Goal: Use online tool/utility: Utilize a website feature to perform a specific function

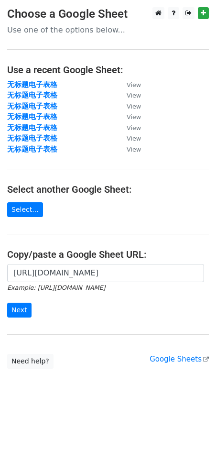
scroll to position [0, 248]
type input "[URL][DOMAIN_NAME]"
click at [29, 304] on input "Next" at bounding box center [19, 309] width 24 height 15
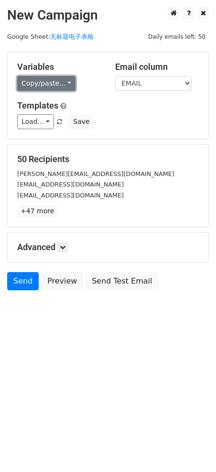
click at [46, 89] on link "Copy/paste..." at bounding box center [46, 83] width 58 height 15
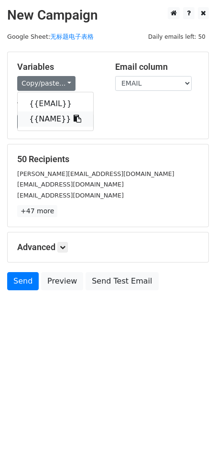
click at [43, 119] on link "{{NAME}}" at bounding box center [55, 118] width 75 height 15
